Goal: Check status: Check status

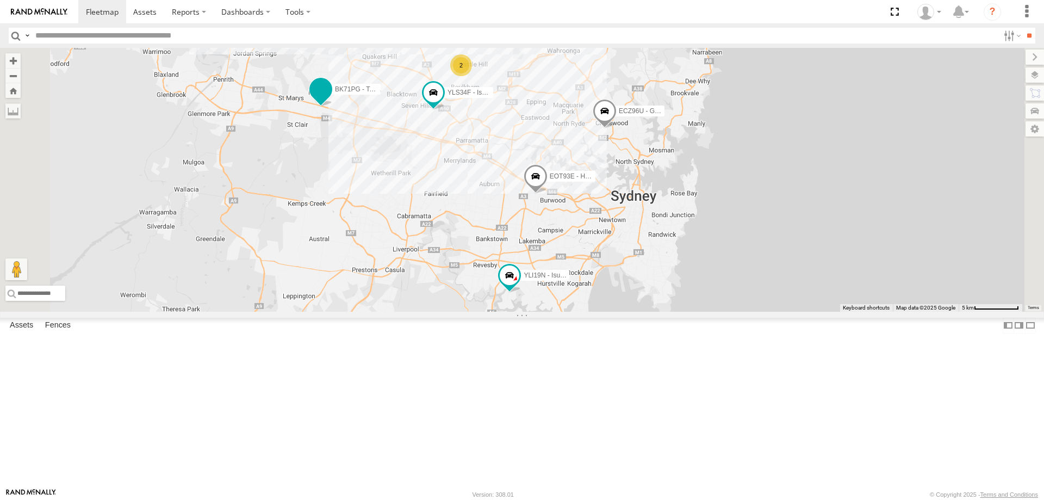
click at [331, 99] on span at bounding box center [321, 89] width 20 height 20
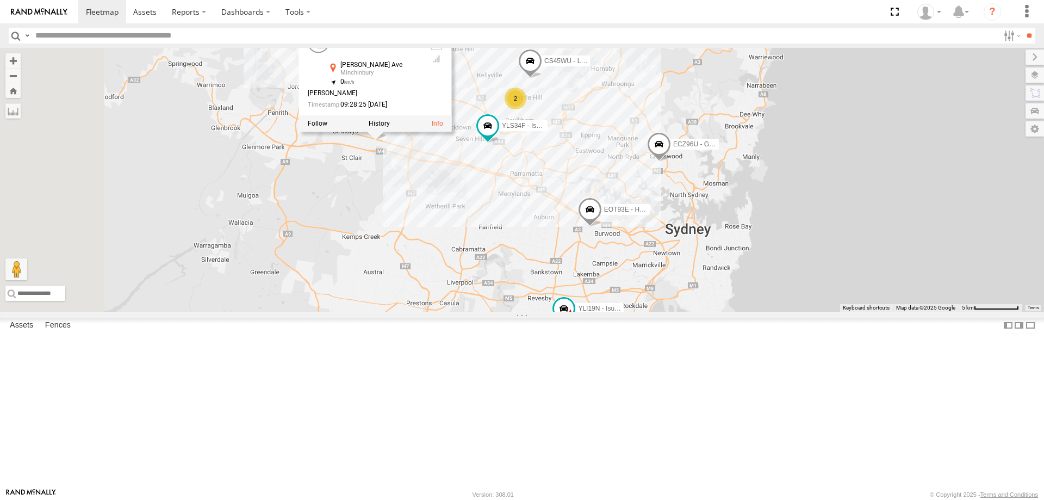
drag, startPoint x: 549, startPoint y: 274, endPoint x: 606, endPoint y: 308, distance: 66.4
click at [606, 308] on div "YLI19N - Isuzu DMAX ECZ96U - Great Wall EOT93E - HiAce YLI01U - Isuzu DMAX BK71…" at bounding box center [522, 180] width 1044 height 264
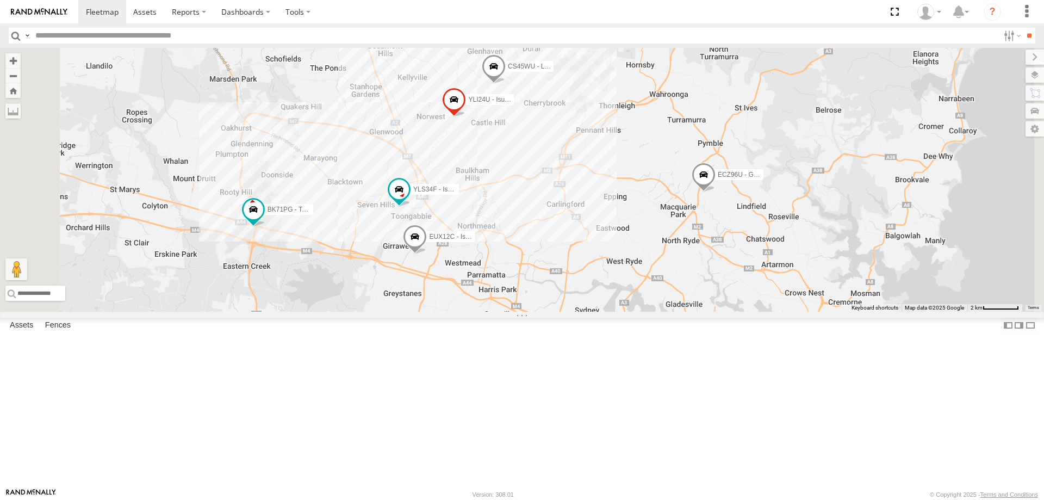
click at [427, 254] on span at bounding box center [415, 239] width 24 height 29
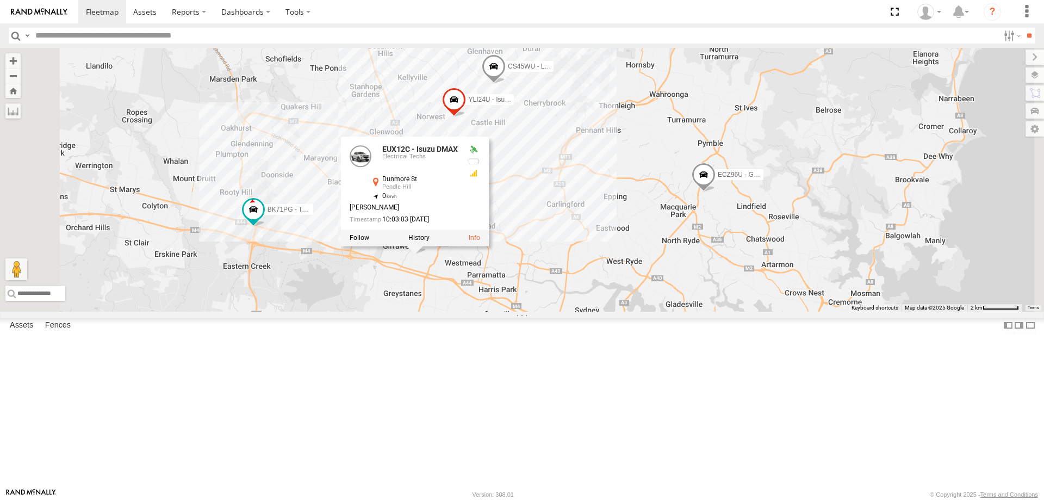
click at [537, 312] on div "YLI19N - Isuzu DMAX ECZ96U - Great Wall EUX12C - Isuzu DMAX YLI24U - Isuzu D-MA…" at bounding box center [522, 180] width 1044 height 264
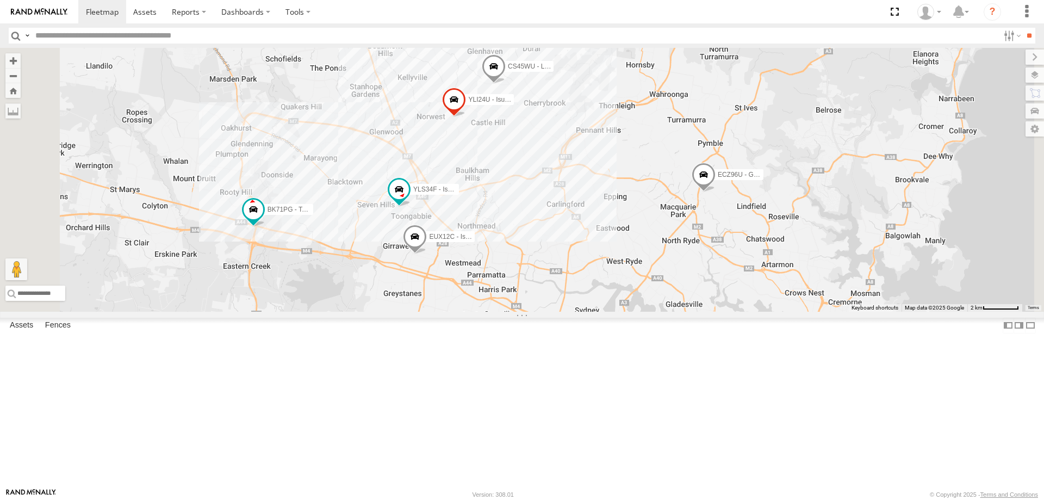
click at [427, 254] on span at bounding box center [415, 239] width 24 height 29
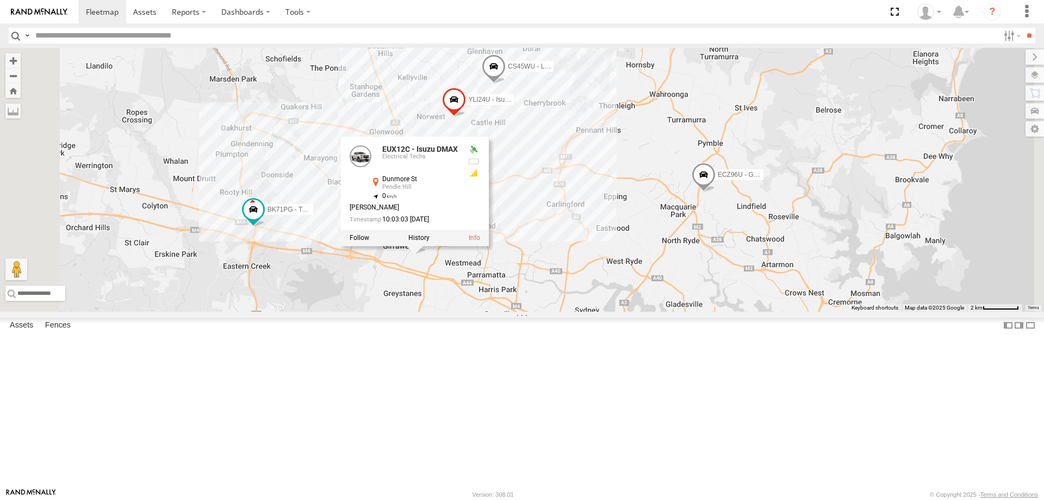
click at [543, 312] on div "YLI19N - Isuzu DMAX ECZ96U - Great Wall EUX12C - Isuzu DMAX YLI24U - Isuzu D-MA…" at bounding box center [522, 180] width 1044 height 264
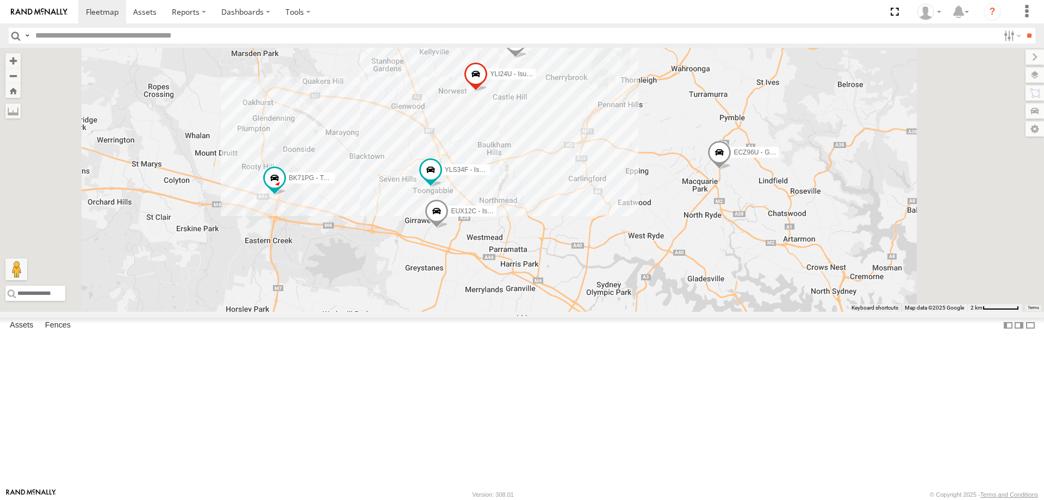
click at [449, 228] on span at bounding box center [437, 213] width 24 height 29
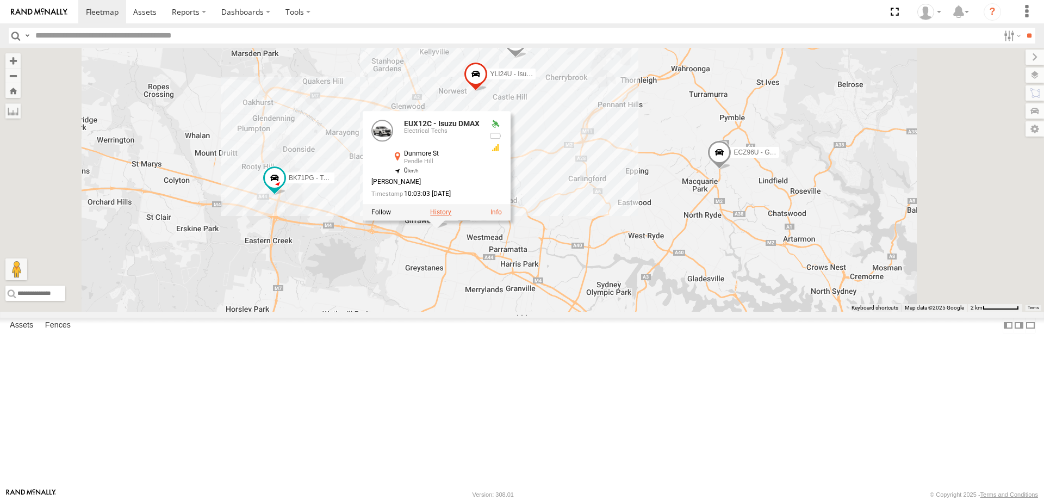
click at [452, 216] on label at bounding box center [440, 212] width 21 height 8
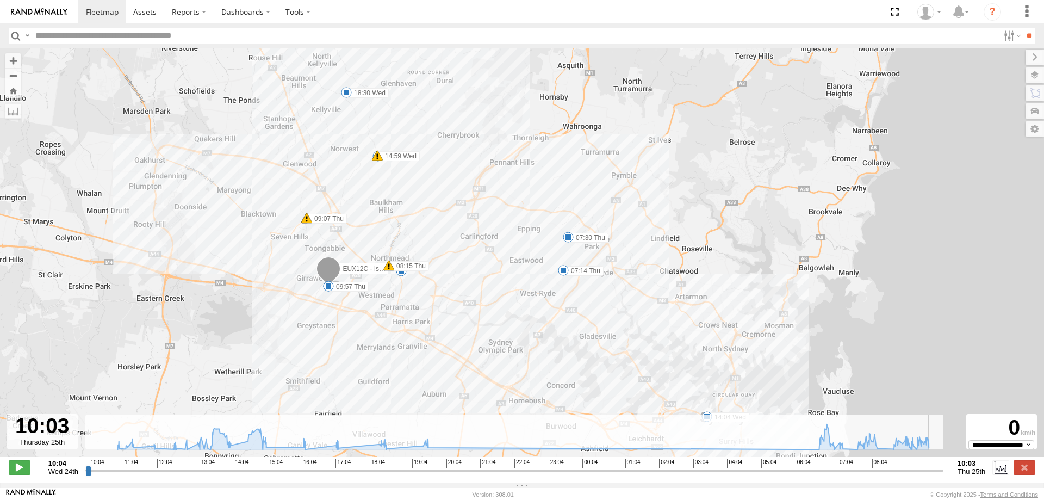
drag, startPoint x: 89, startPoint y: 477, endPoint x: 972, endPoint y: 457, distance: 883.1
type input "**********"
click at [944, 465] on input "range" at bounding box center [514, 470] width 858 height 10
click at [1027, 473] on label at bounding box center [1025, 467] width 22 height 14
